Goal: Transaction & Acquisition: Download file/media

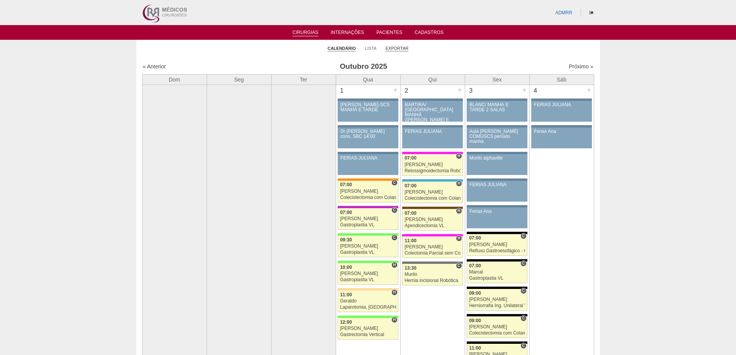
click at [392, 49] on link "Exportar" at bounding box center [396, 49] width 23 height 6
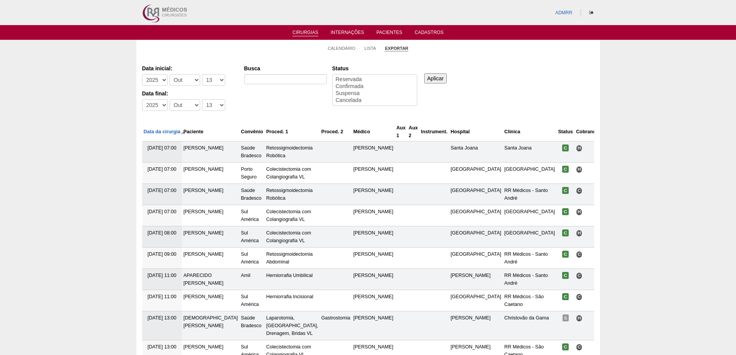
select select
click at [216, 80] on select "-Dia 1 2 3 4 5 6 7 8 9 10 11 12 13 14 15 16 17 18 19 20 21 22 23 24 25 26 27 28…" at bounding box center [213, 80] width 23 height 12
drag, startPoint x: 216, startPoint y: 80, endPoint x: 216, endPoint y: 85, distance: 5.4
click at [216, 80] on select "-Dia 1 2 3 4 5 6 7 8 9 10 11 12 13 14 15 16 17 18 19 20 21 22 23 24 25 26 27 28…" at bounding box center [213, 80] width 23 height 12
select select "27"
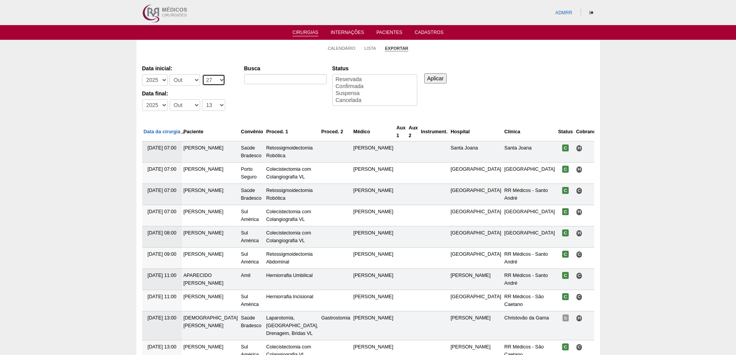
click at [202, 74] on select "-Dia 1 2 3 4 5 6 7 8 9 10 11 12 13 14 15 16 17 18 19 20 21 22 23 24 25 26 27 28…" at bounding box center [213, 80] width 23 height 12
click at [215, 105] on select "-Dia 1 2 3 4 5 6 7 8 9 10 11 12 13 14 15 16 17 18 19 20 21 22 23 24 25 26 27 28…" at bounding box center [213, 105] width 23 height 12
select select "30"
click at [202, 99] on select "-Dia 1 2 3 4 5 6 7 8 9 10 11 12 13 14 15 16 17 18 19 20 21 22 23 24 25 26 27 28…" at bounding box center [213, 105] width 23 height 12
click at [191, 80] on select "-Mês Jan Fev Mar Abr Mai Jun Jul Ago Set Out Nov Dez" at bounding box center [185, 80] width 31 height 12
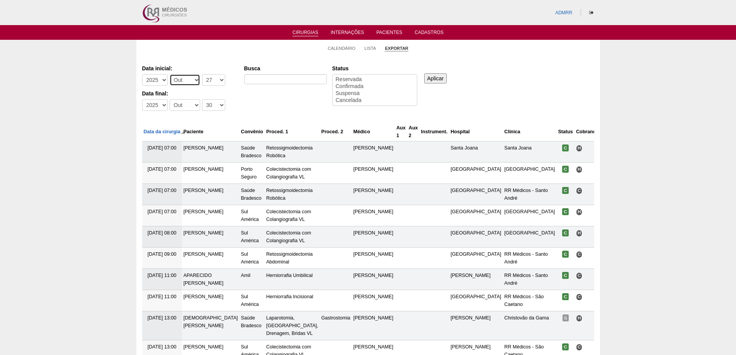
select select "9"
click at [170, 74] on select "-Mês Jan Fev Mar Abr Mai Jun Jul Ago Set Out Nov Dez" at bounding box center [185, 80] width 31 height 12
click at [191, 103] on select "-Mês Jan Fev Mar Abr Mai Jun Jul Ago Set Out Nov Dez" at bounding box center [185, 105] width 31 height 12
select select "9"
click at [170, 99] on select "-Mês Jan Fev Mar Abr Mai Jun Jul Ago Set Out Nov Dez" at bounding box center [185, 105] width 31 height 12
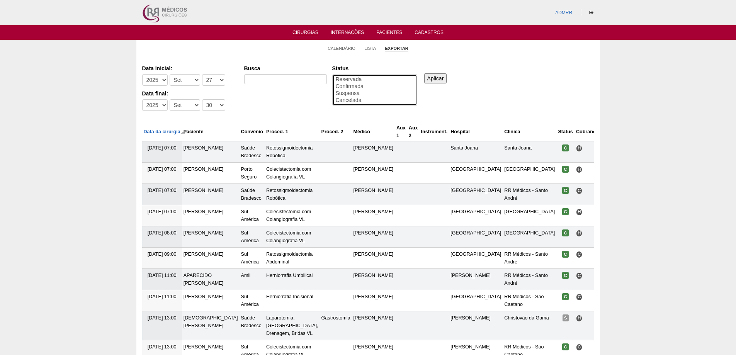
select select "conf"
click at [358, 87] on option "Confirmada" at bounding box center [375, 86] width 80 height 7
click at [433, 81] on input "Aplicar" at bounding box center [435, 78] width 23 height 10
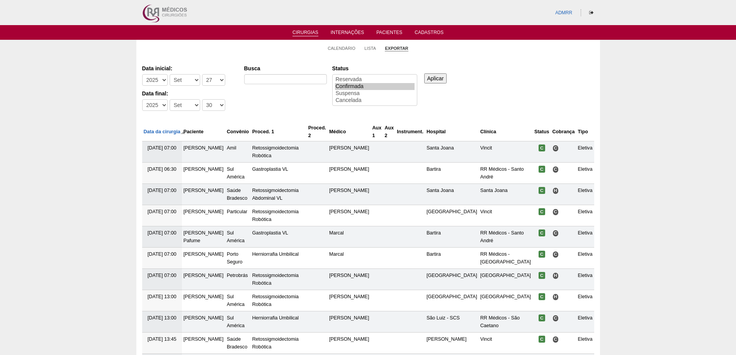
click at [433, 77] on input "Aplicar" at bounding box center [435, 78] width 23 height 10
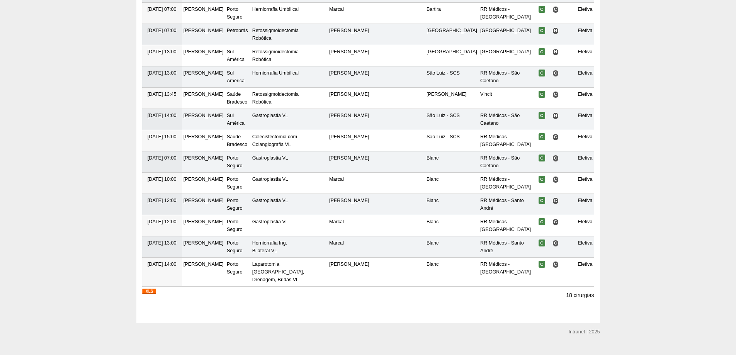
scroll to position [252, 0]
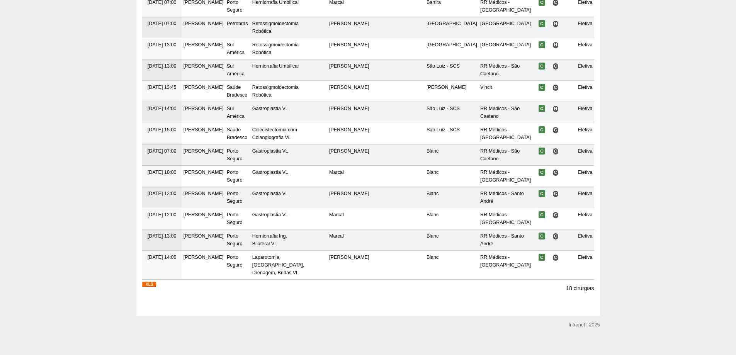
click at [149, 282] on img at bounding box center [149, 284] width 14 height 5
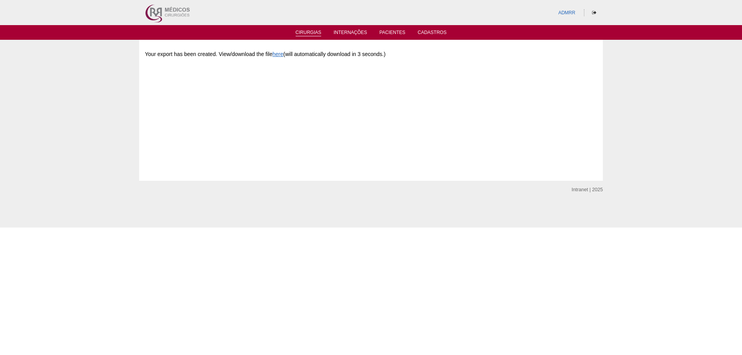
click at [312, 33] on link "Cirurgias" at bounding box center [308, 33] width 26 height 7
